Goal: Transaction & Acquisition: Subscribe to service/newsletter

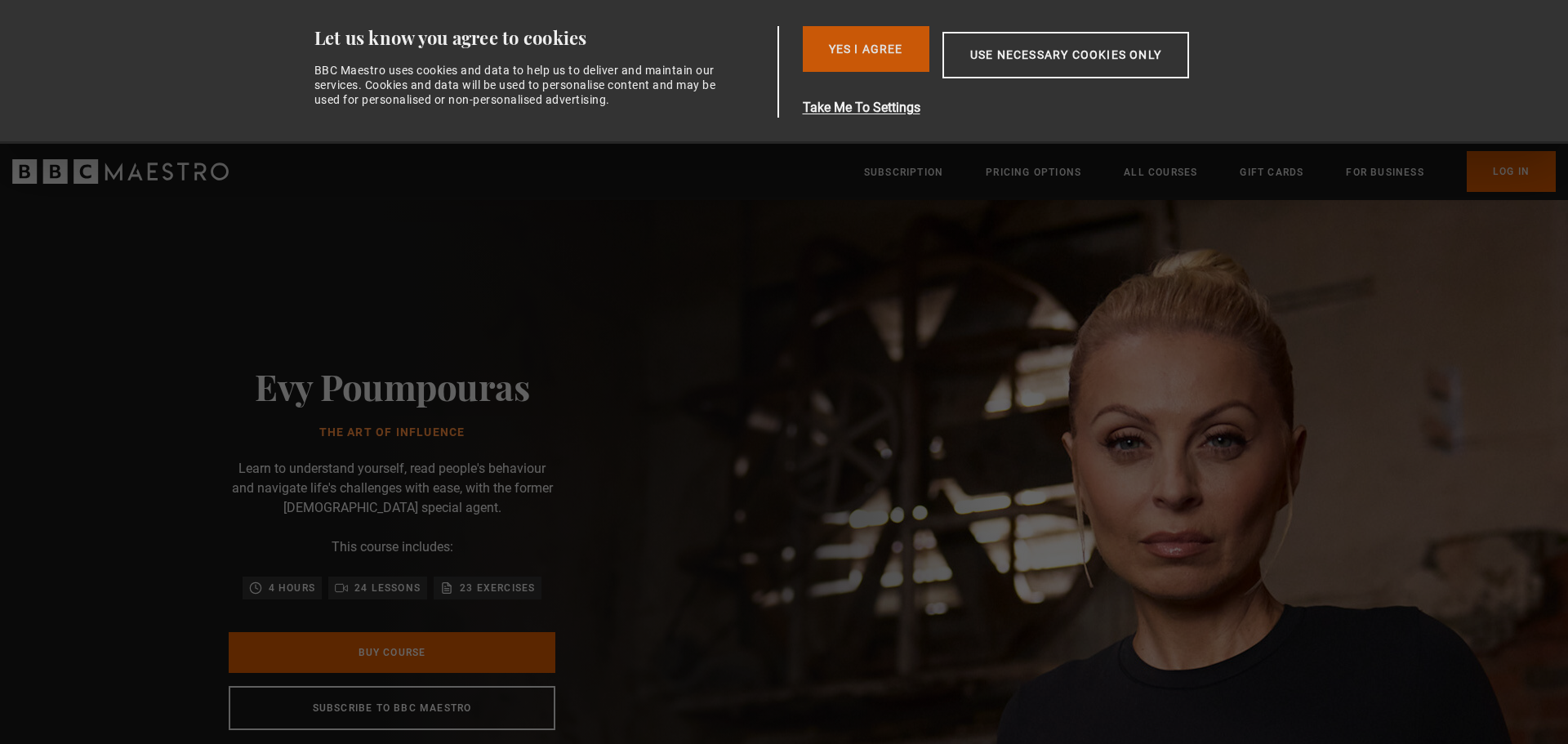
drag, startPoint x: 0, startPoint y: 0, endPoint x: 901, endPoint y: 52, distance: 902.5
click at [901, 52] on button "Yes I Agree" at bounding box center [866, 48] width 126 height 45
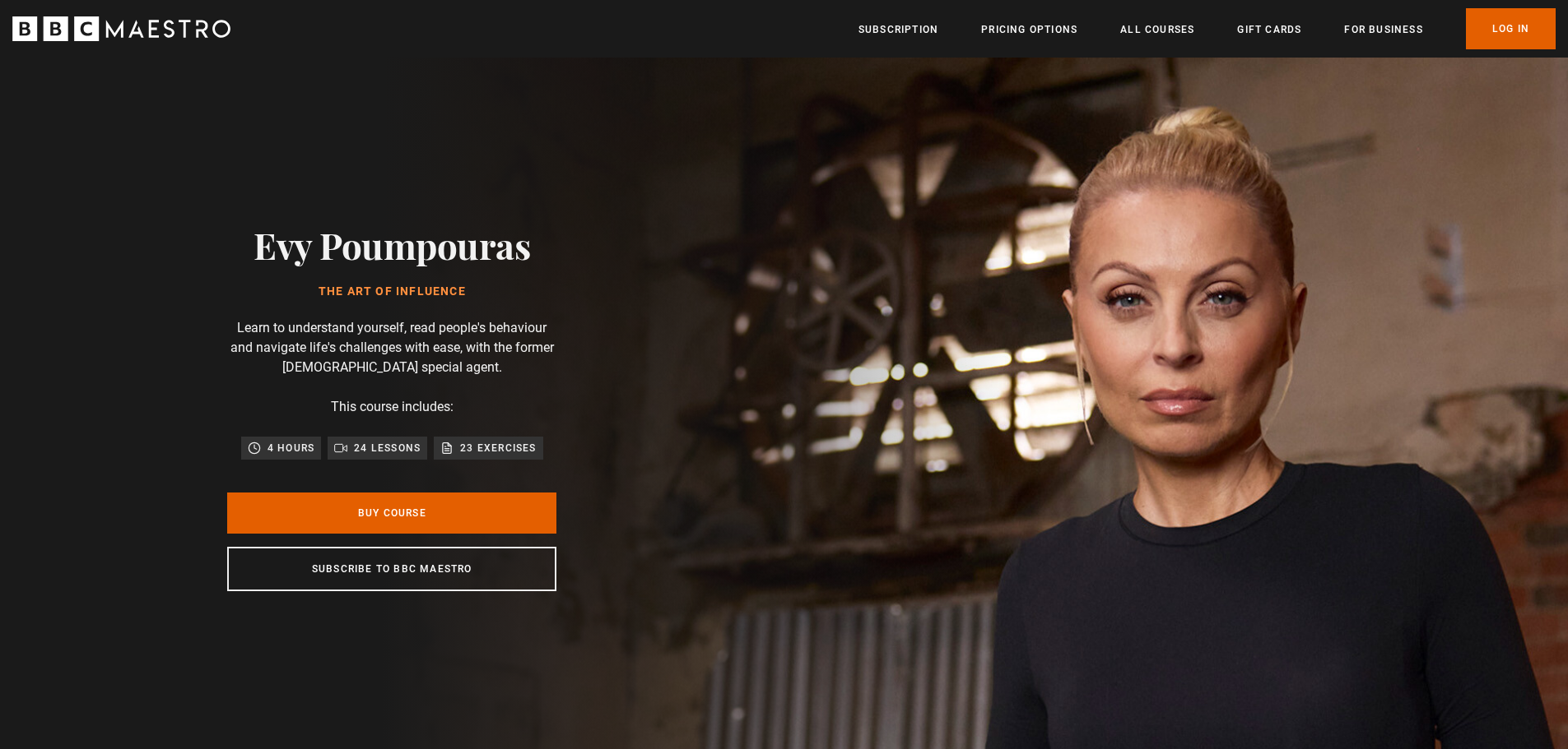
scroll to position [0, 431]
click at [415, 519] on link "Buy Course" at bounding box center [391, 513] width 329 height 41
click at [928, 22] on link "Subscription" at bounding box center [897, 30] width 80 height 16
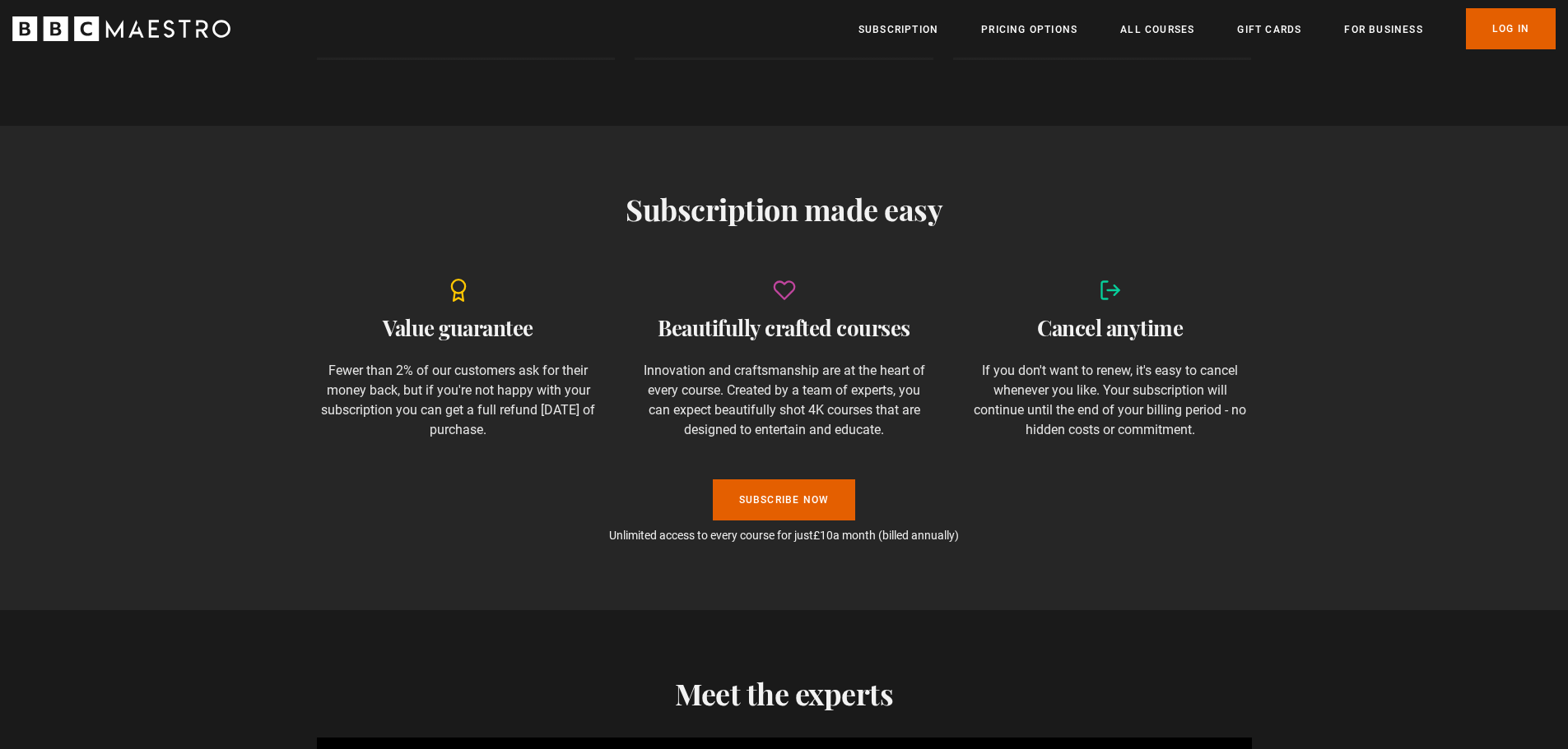
scroll to position [987, 0]
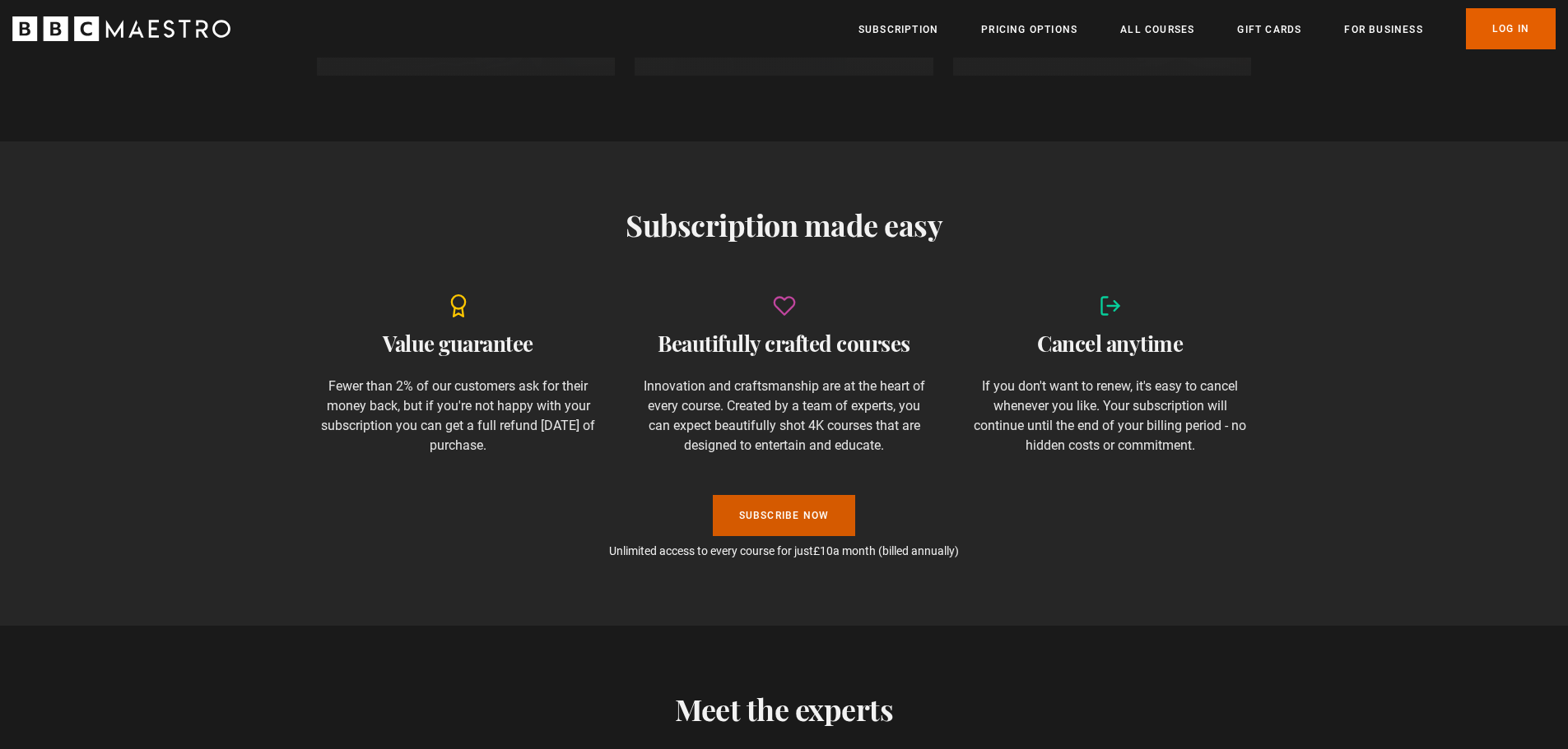
click at [804, 516] on link "Subscribe Now" at bounding box center [784, 516] width 143 height 41
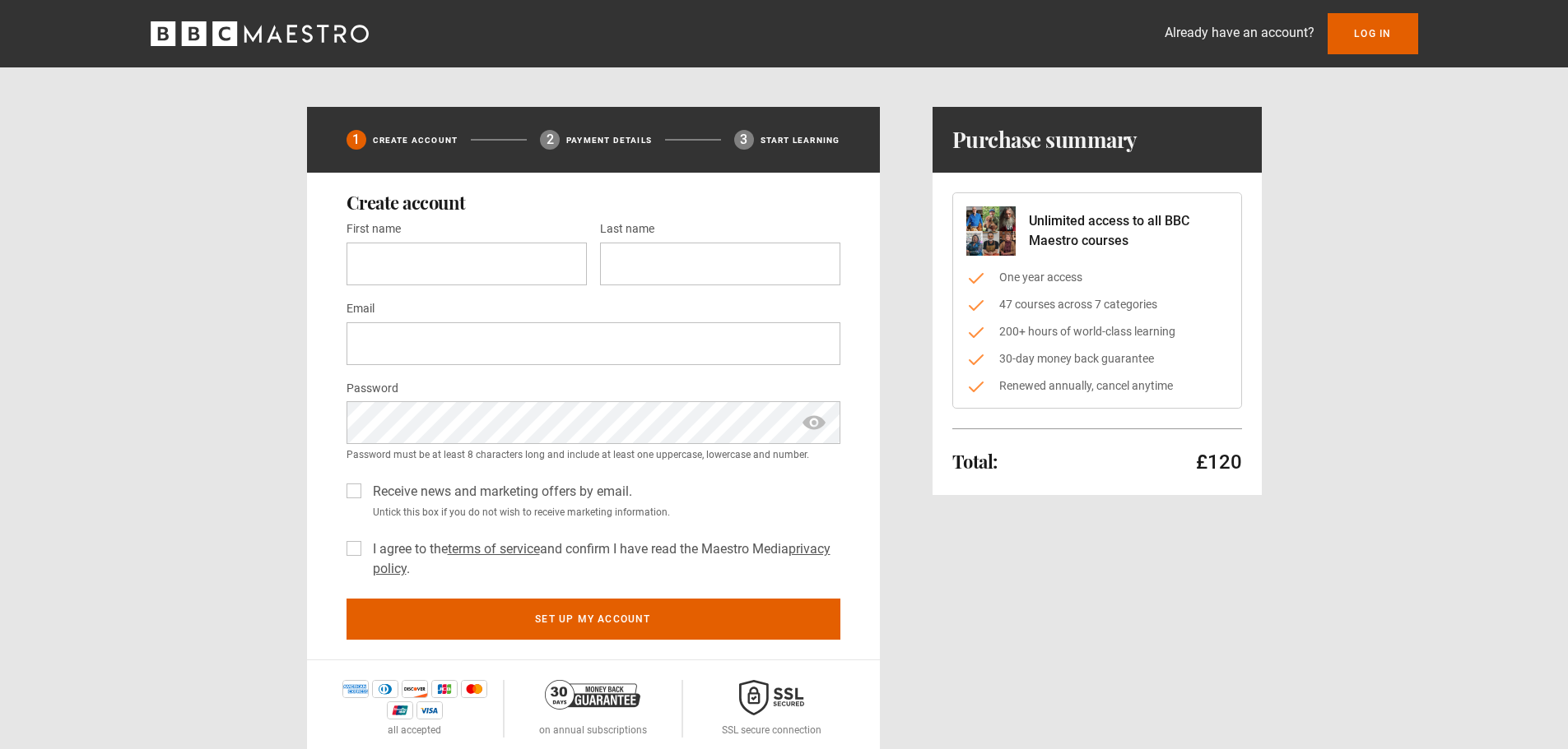
click at [175, 42] on icon "BBC Maestro" at bounding box center [163, 34] width 25 height 25
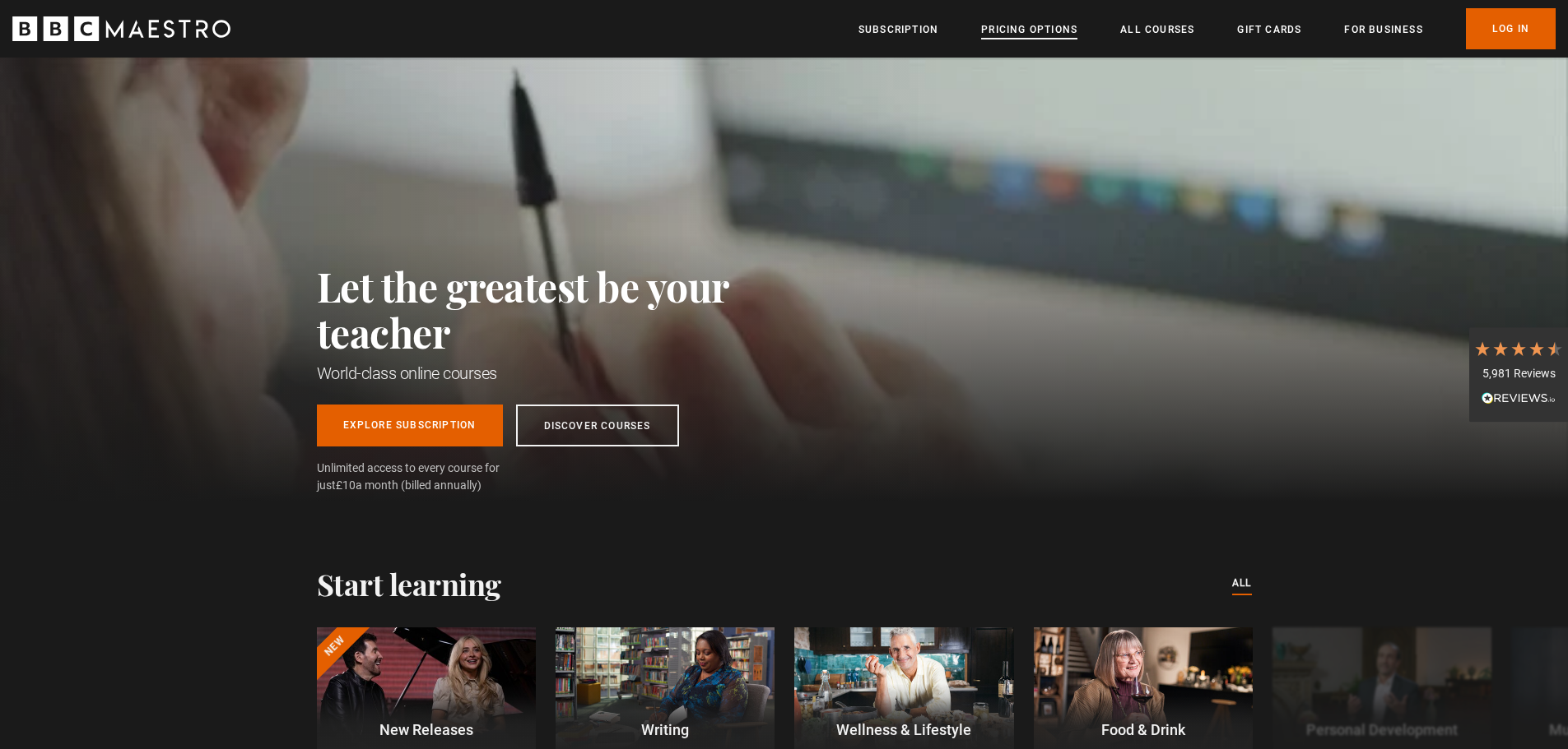
click at [1043, 30] on link "Pricing Options" at bounding box center [1028, 30] width 96 height 16
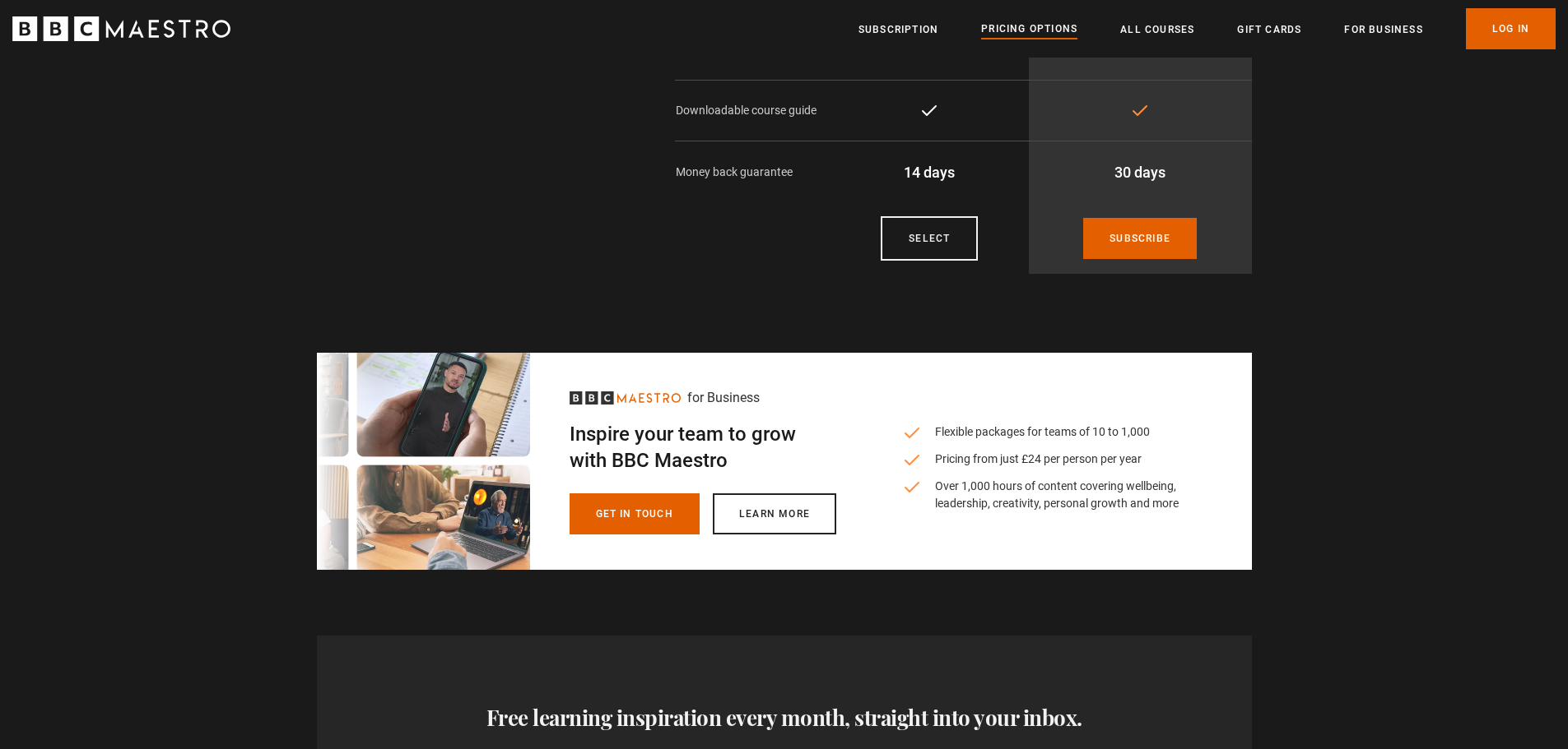
scroll to position [329, 0]
